Goal: Task Accomplishment & Management: Understand process/instructions

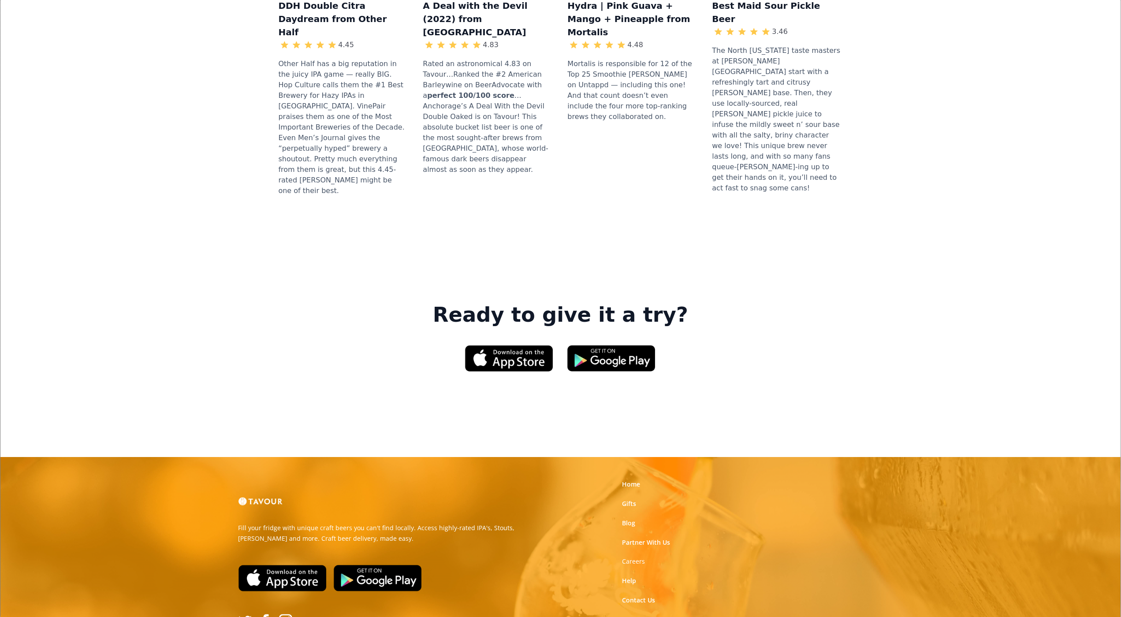
scroll to position [1136, 0]
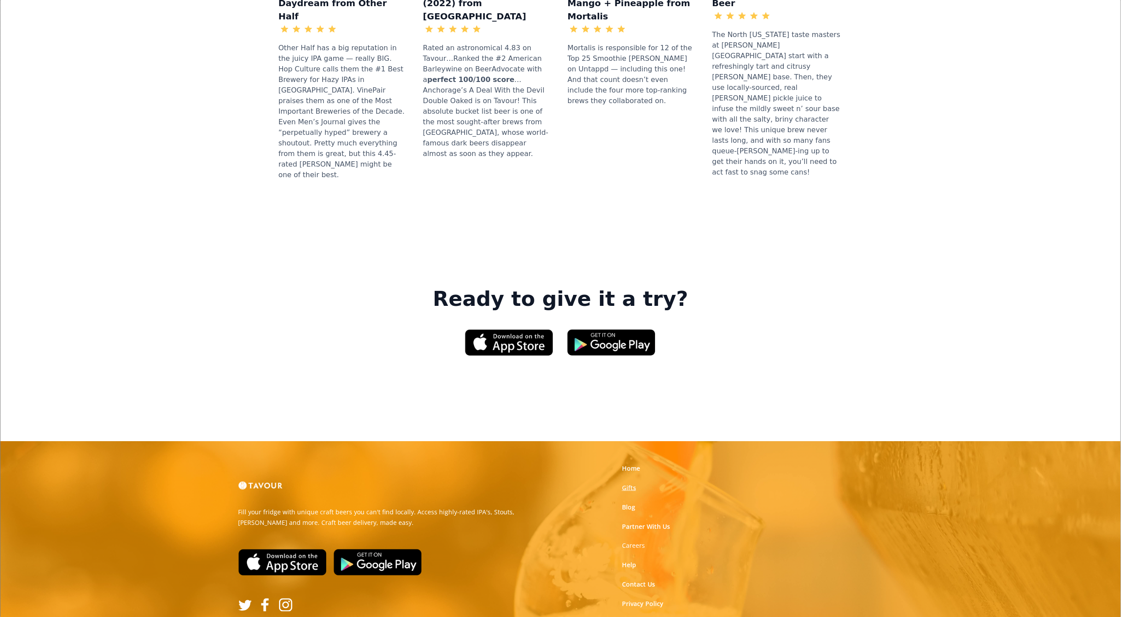
click at [622, 484] on link "Gifts" at bounding box center [629, 488] width 14 height 9
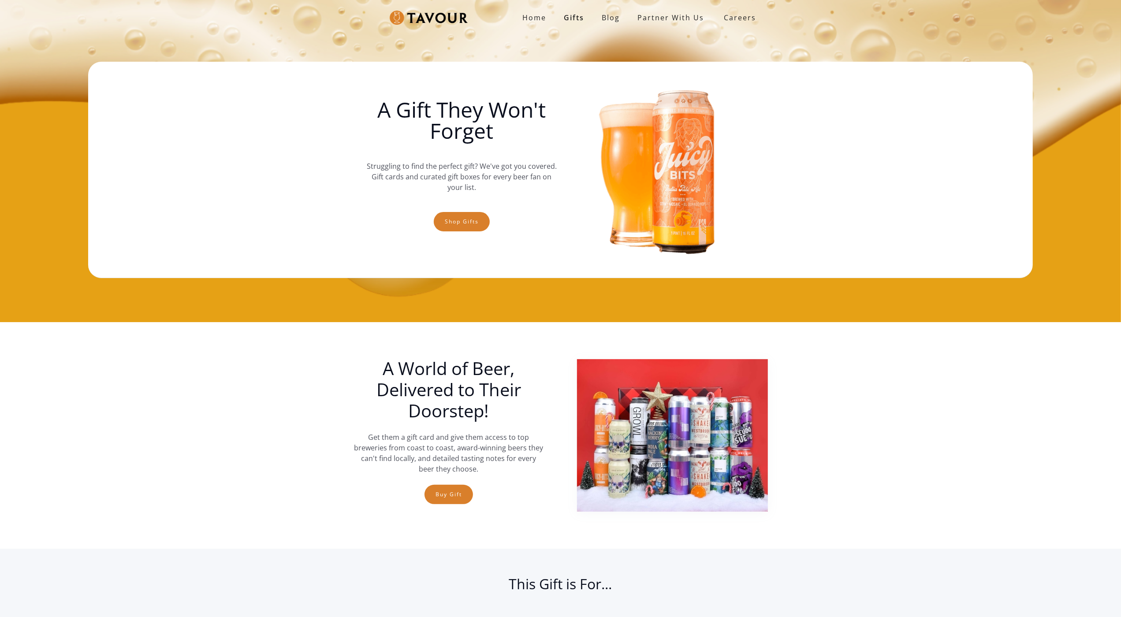
click at [622, 366] on img at bounding box center [672, 435] width 190 height 153
click at [642, 9] on link "partner with us" at bounding box center [671, 18] width 84 height 18
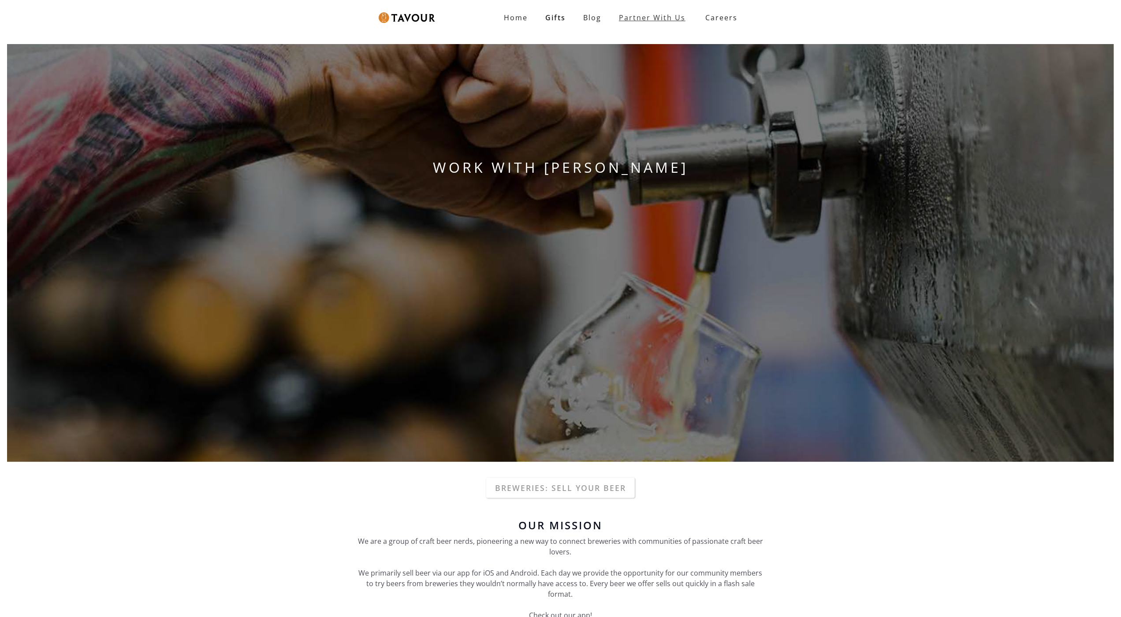
click at [642, 9] on link "Partner With Us" at bounding box center [652, 18] width 84 height 18
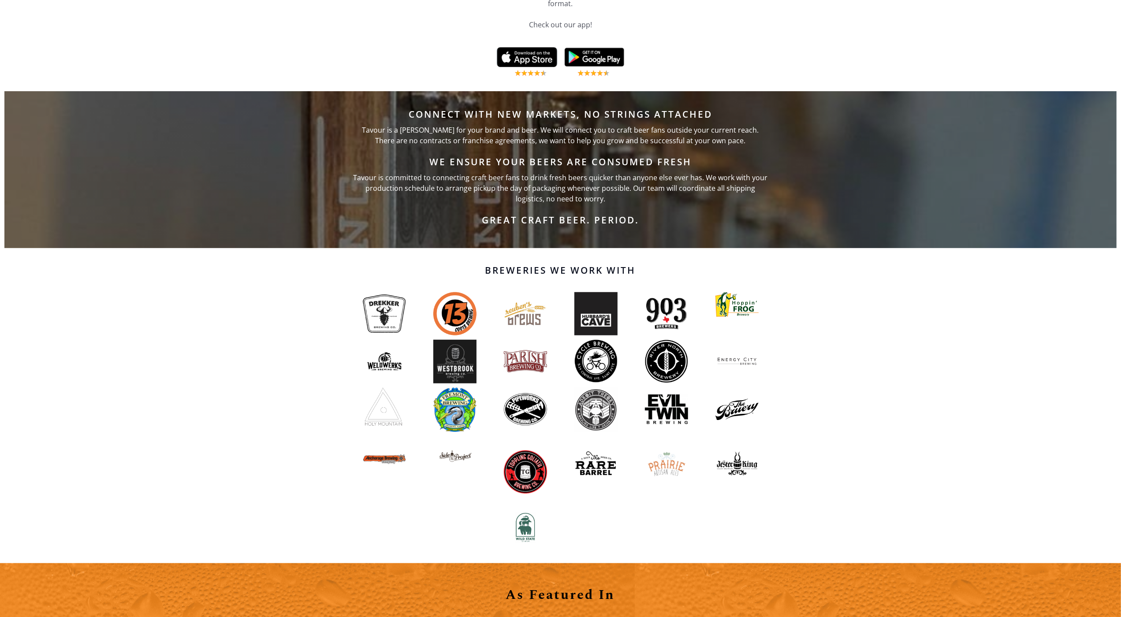
scroll to position [564, 0]
